Goal: Share content: Share content

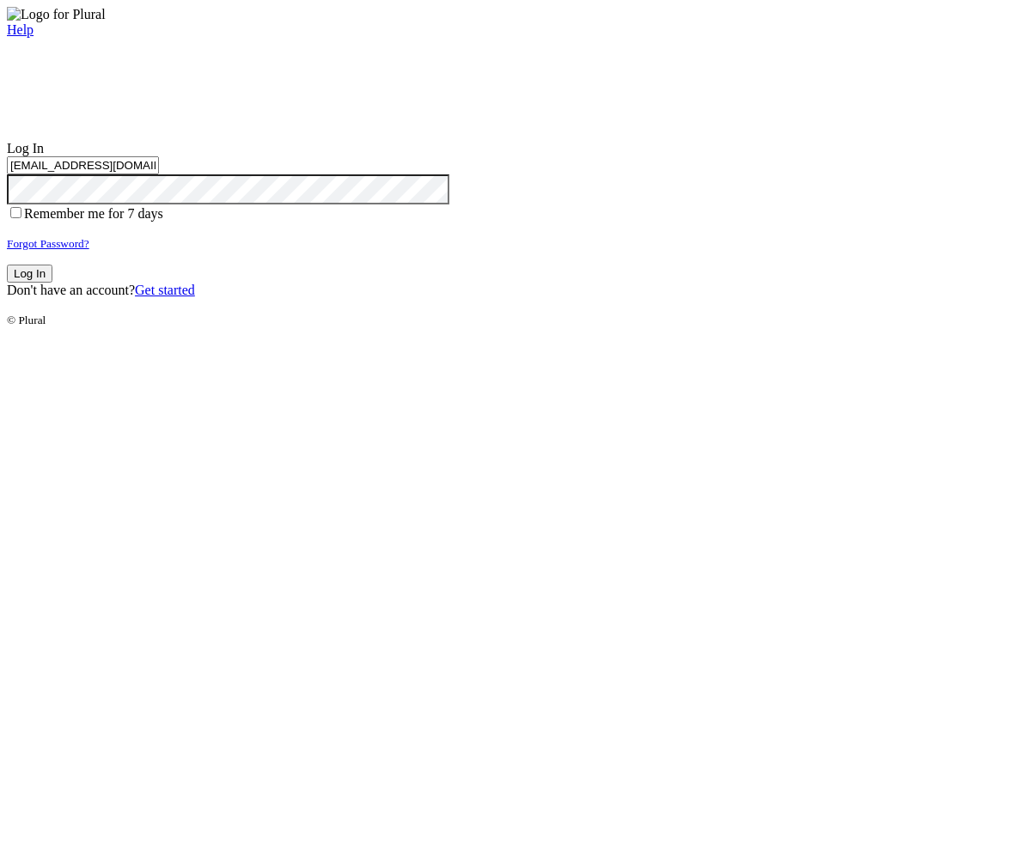
type input "[EMAIL_ADDRESS][DOMAIN_NAME]"
click at [52, 283] on button "Log In" at bounding box center [30, 274] width 46 height 18
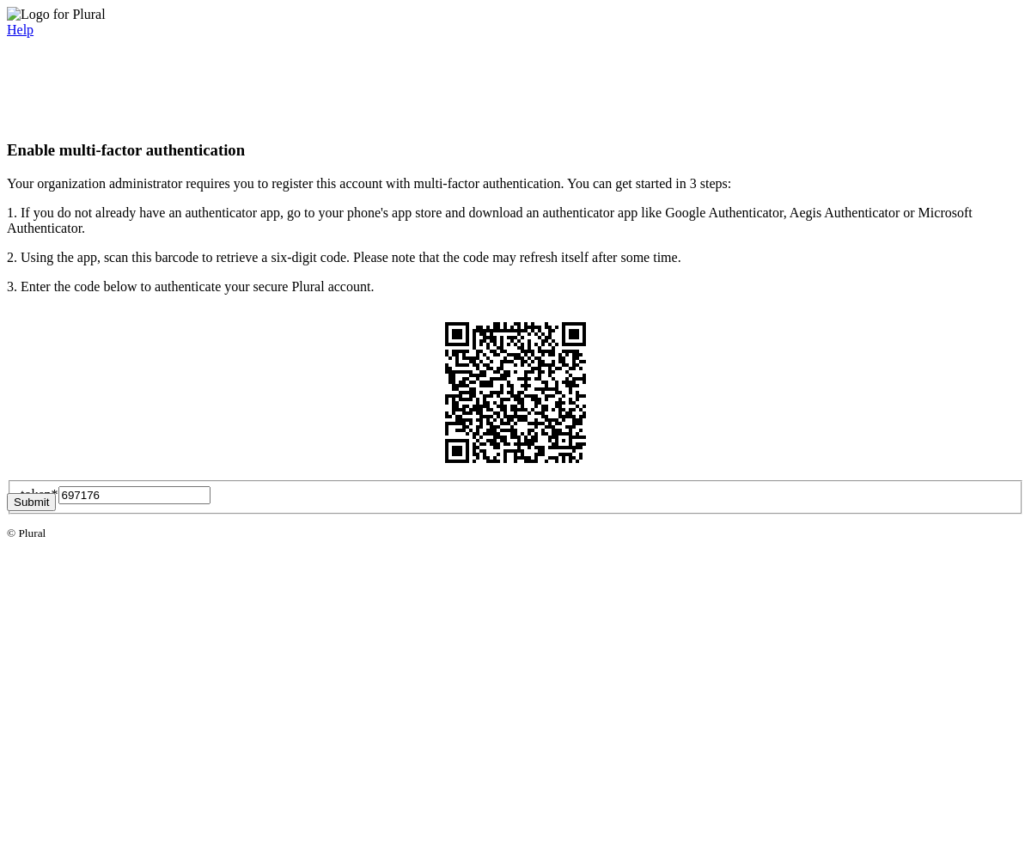
type input "697176"
click at [56, 511] on button "Submit" at bounding box center [31, 502] width 49 height 18
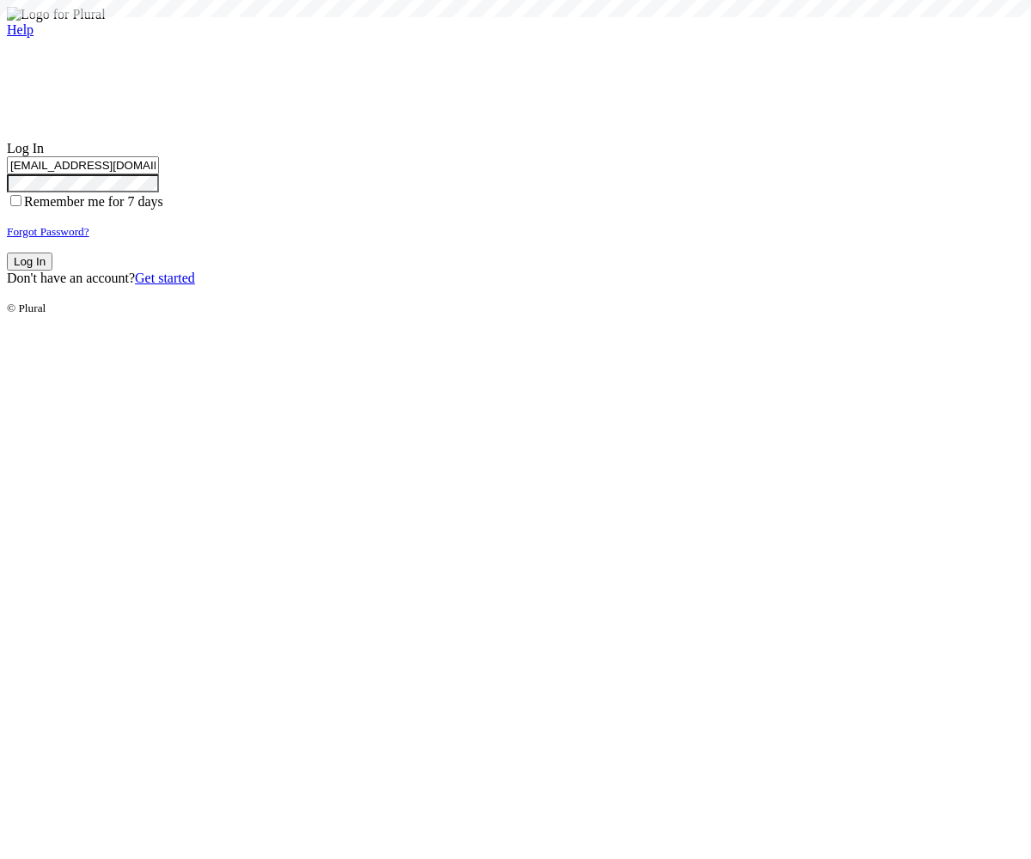
type input "test-1759368124-3@civiceagle.com"
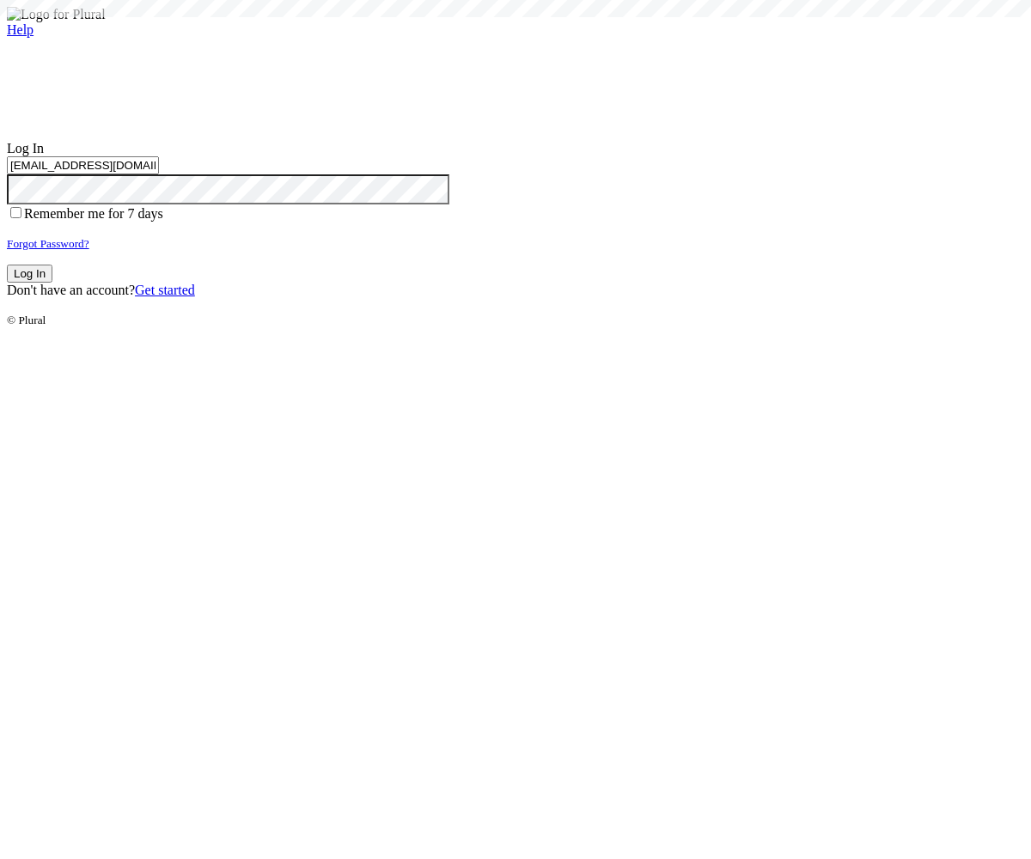
click at [52, 283] on button "Log In" at bounding box center [30, 274] width 46 height 18
click at [89, 250] on small "Forgot Password?" at bounding box center [48, 243] width 83 height 13
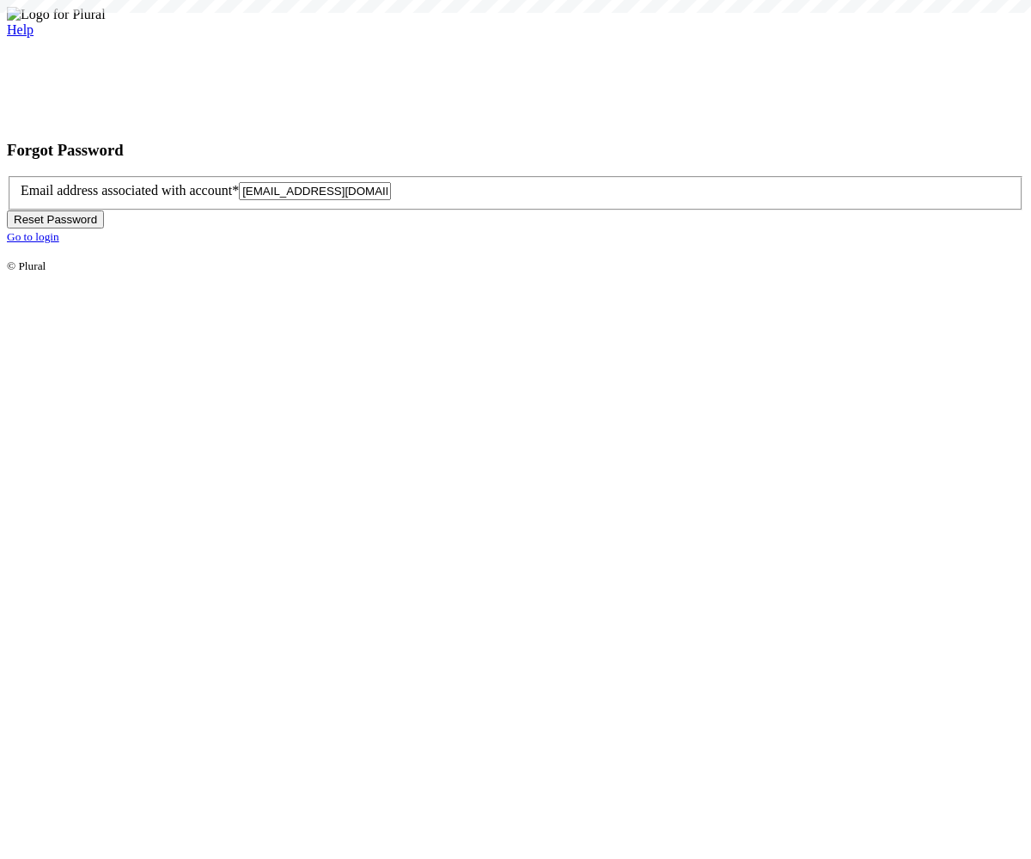
type input "test-1759368129-6@civiceagle.com"
click at [104, 229] on button "Reset Password" at bounding box center [55, 220] width 97 height 18
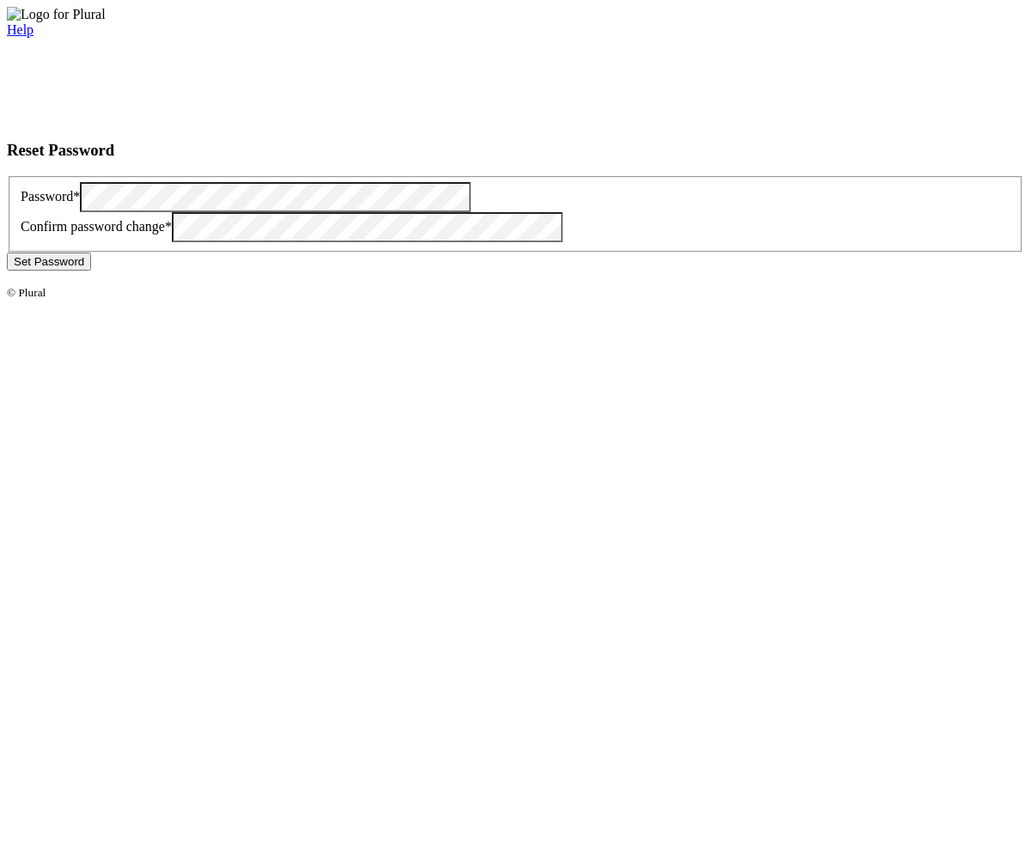
click at [91, 271] on button "Set Password" at bounding box center [49, 262] width 84 height 18
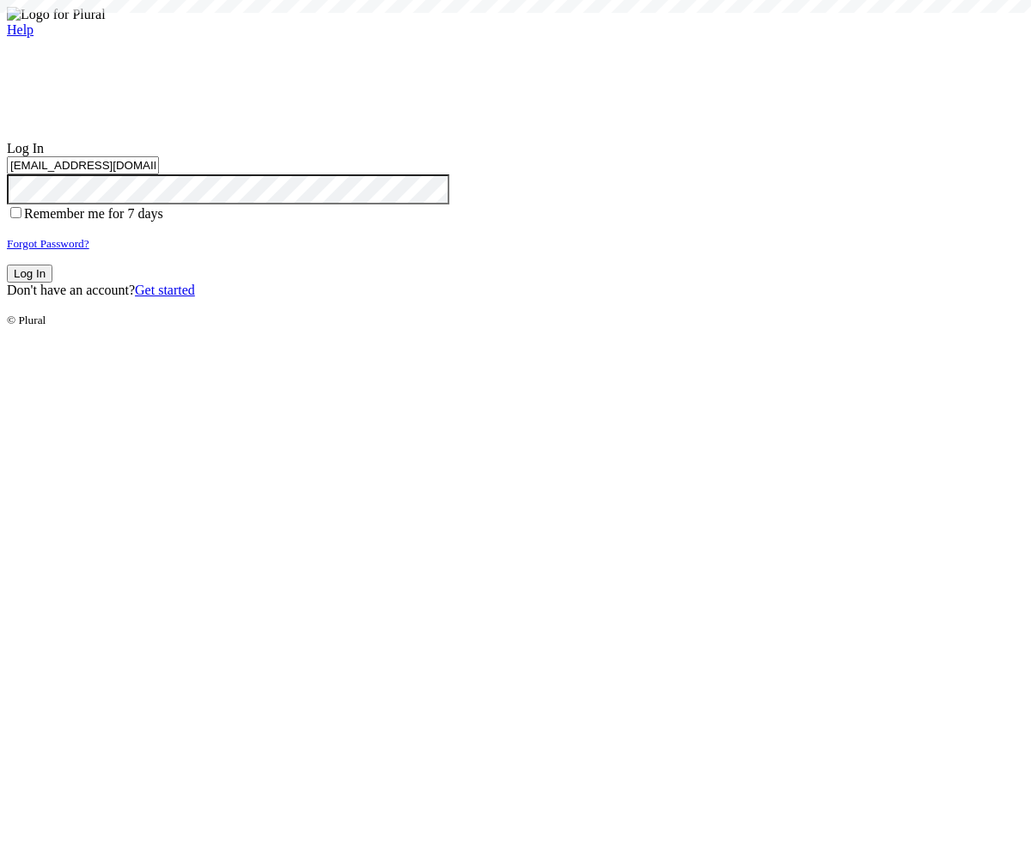
type input "test-1759368129-6@civiceagle.com"
click at [52, 283] on button "Log In" at bounding box center [30, 274] width 46 height 18
type input "[EMAIL_ADDRESS][DOMAIN_NAME]"
click at [52, 283] on button "Log In" at bounding box center [30, 274] width 46 height 18
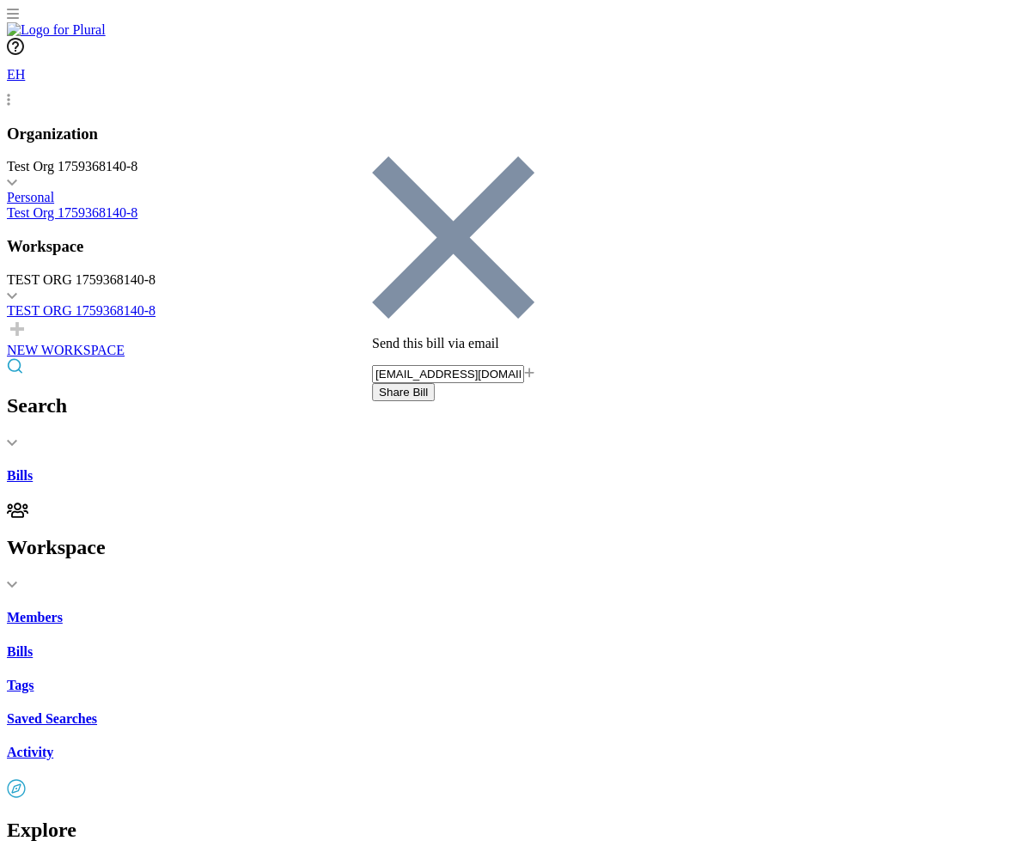
type input "[EMAIL_ADDRESS][DOMAIN_NAME]"
click at [435, 383] on button "Share Bill" at bounding box center [403, 392] width 63 height 18
